Goal: Transaction & Acquisition: Purchase product/service

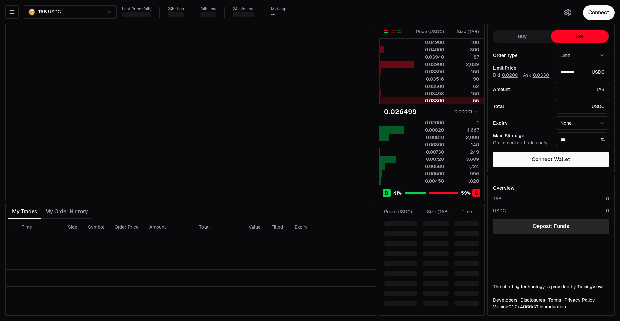
click at [443, 100] on div "0.03300" at bounding box center [430, 101] width 30 height 7
click at [392, 31] on div "button" at bounding box center [393, 32] width 4 height 4
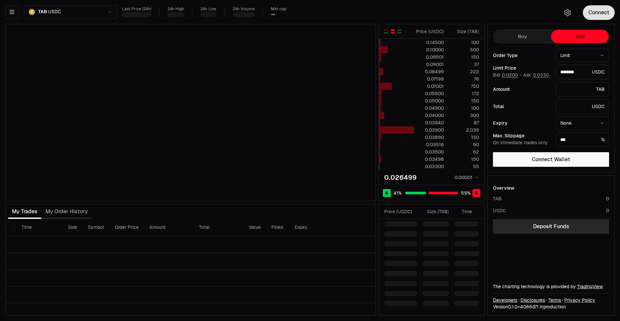
click at [602, 11] on button "Connect" at bounding box center [599, 12] width 32 height 15
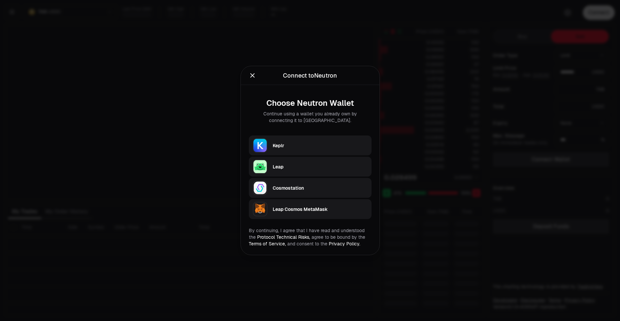
click at [307, 144] on div "Keplr" at bounding box center [320, 145] width 95 height 7
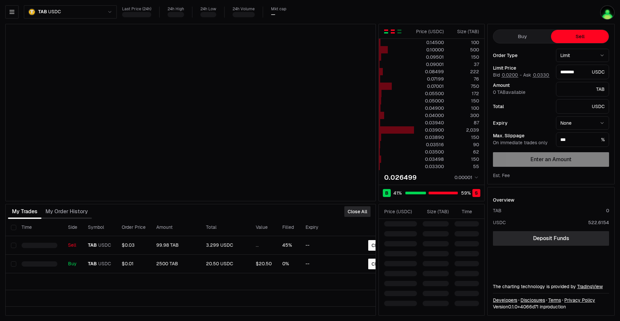
click at [386, 31] on div "button" at bounding box center [386, 30] width 4 height 1
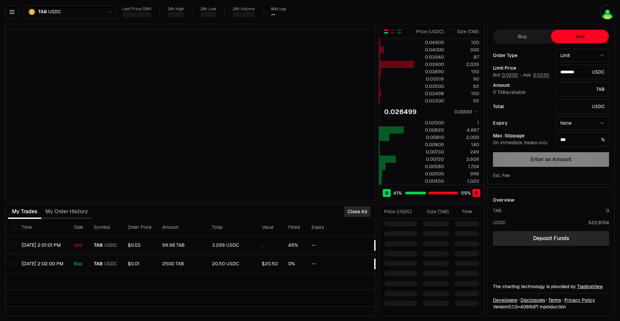
drag, startPoint x: 412, startPoint y: 217, endPoint x: 443, endPoint y: 212, distance: 31.0
click at [415, 216] on th "Price ( USDC )" at bounding box center [398, 211] width 39 height 15
drag, startPoint x: 443, startPoint y: 212, endPoint x: 459, endPoint y: 211, distance: 15.9
click at [449, 211] on div "Size ( TAB )" at bounding box center [436, 211] width 26 height 7
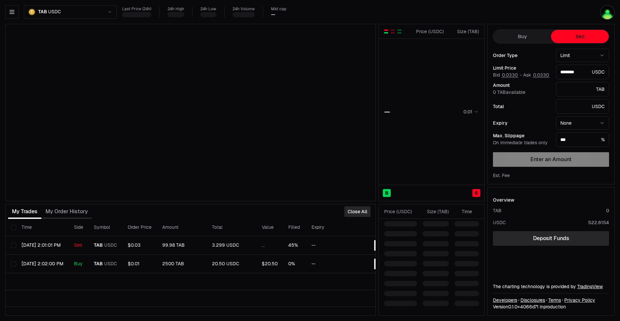
click at [405, 13] on div "Last Price (24h) 24h High 24h Low 24h Volume Mkt cap —" at bounding box center [336, 12] width 429 height 11
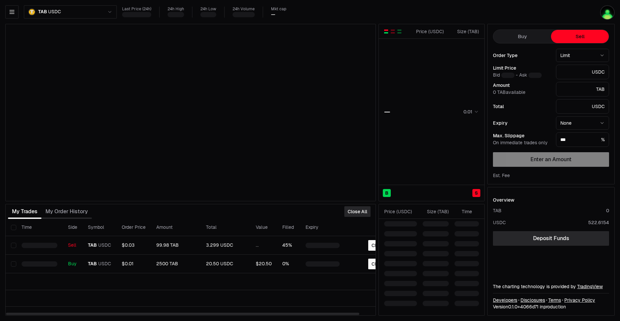
click at [72, 16] on body "Neutron Balance Earn Bridge Orderbook Stake Ecosystem Governance Documentation …" at bounding box center [310, 160] width 620 height 321
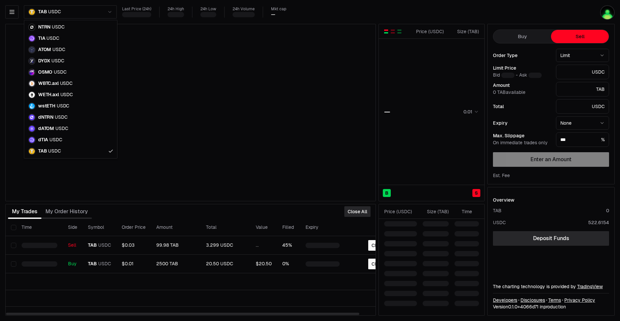
click at [97, 10] on html "Neutron Balance Earn Bridge Orderbook Stake Ecosystem Governance Documentation …" at bounding box center [310, 160] width 620 height 321
click at [100, 13] on html "Neutron Balance Earn Bridge Orderbook Stake Ecosystem Governance Documentation …" at bounding box center [310, 160] width 620 height 321
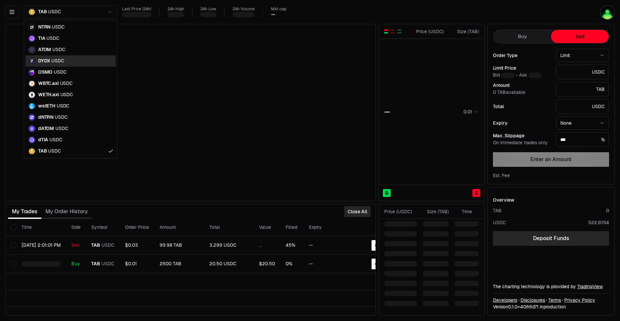
type input "********"
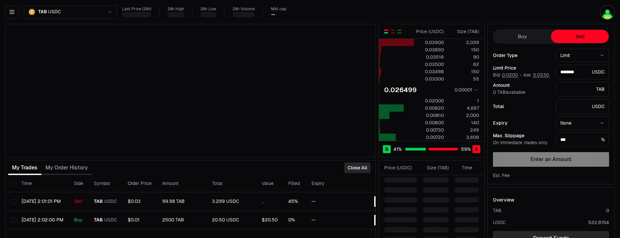
click at [64, 14] on html "Neutron Balance Earn Bridge Orderbook Stake Ecosystem Governance Documentation …" at bounding box center [310, 144] width 620 height 289
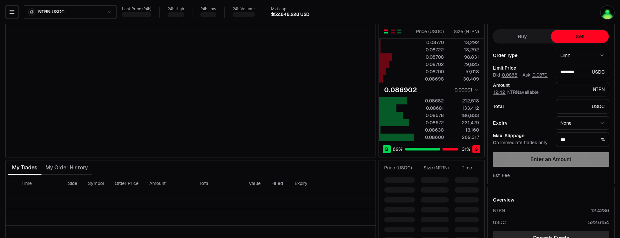
click at [88, 7] on html "Neutron Balance Earn Bridge Orderbook Stake Ecosystem Governance Documentation …" at bounding box center [310, 144] width 620 height 289
type input "********"
